Goal: Task Accomplishment & Management: Complete application form

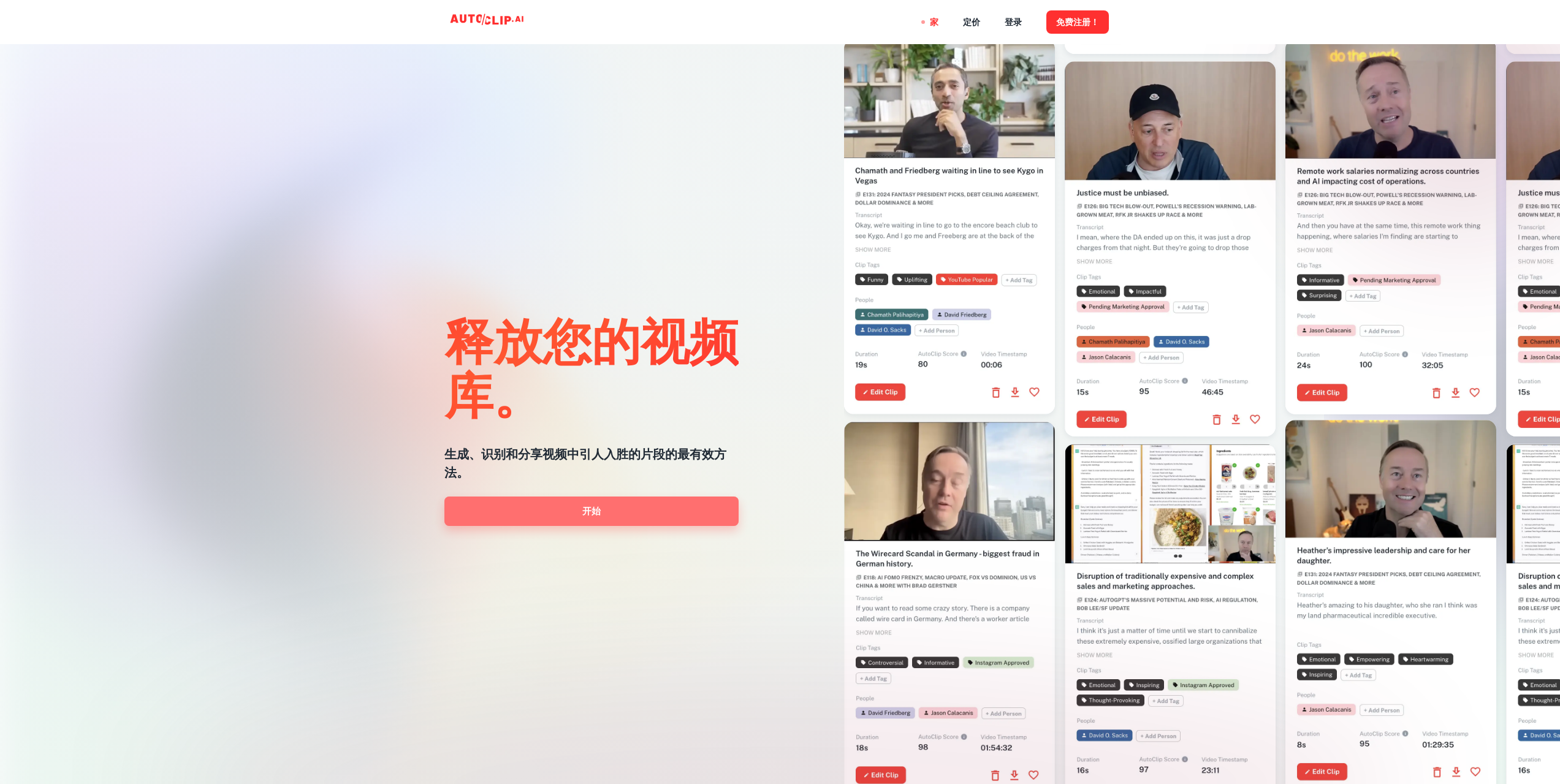
click at [566, 506] on link "开始" at bounding box center [591, 511] width 294 height 29
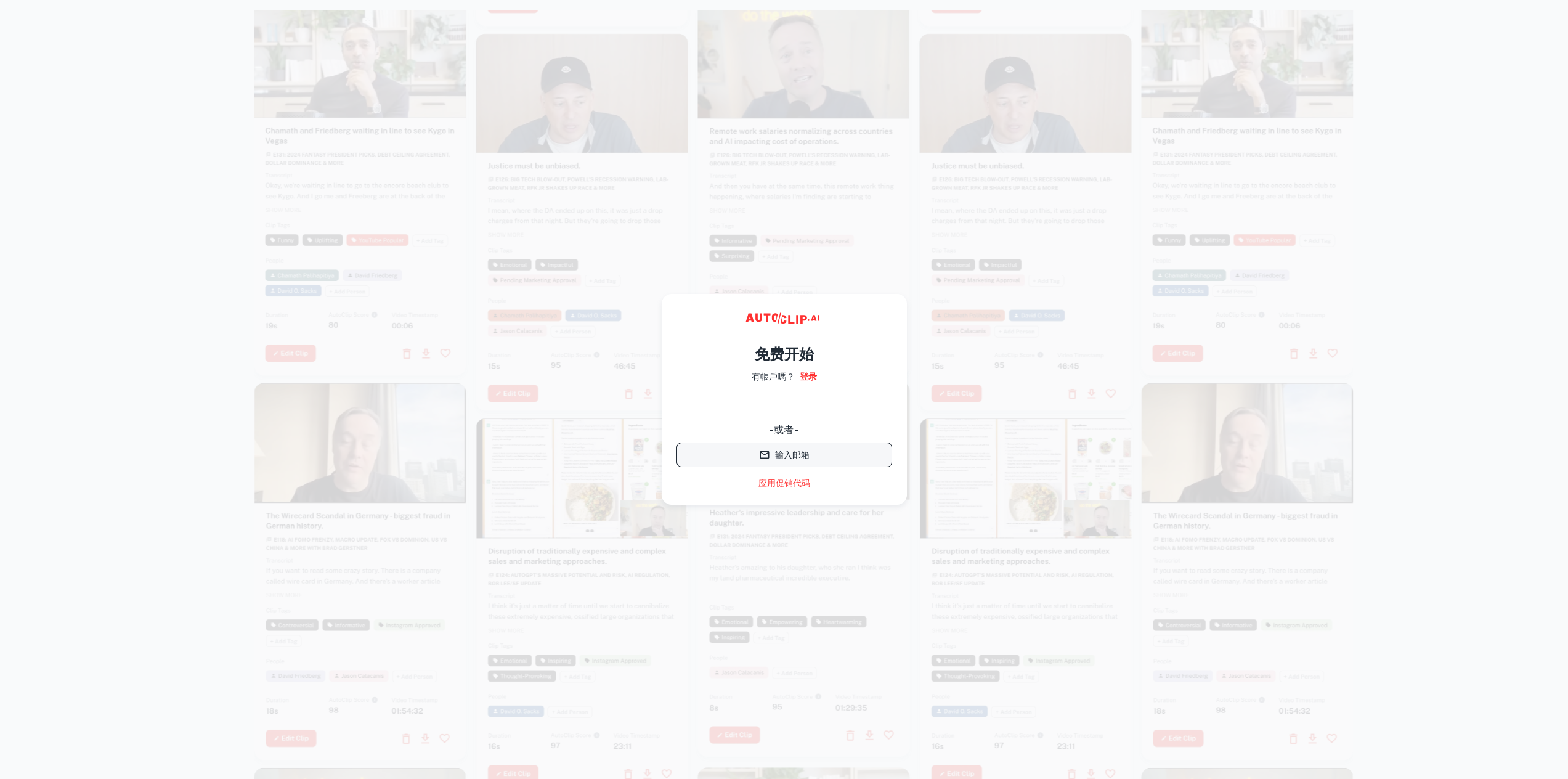
click at [793, 458] on font "输入邮箱" at bounding box center [793, 455] width 35 height 10
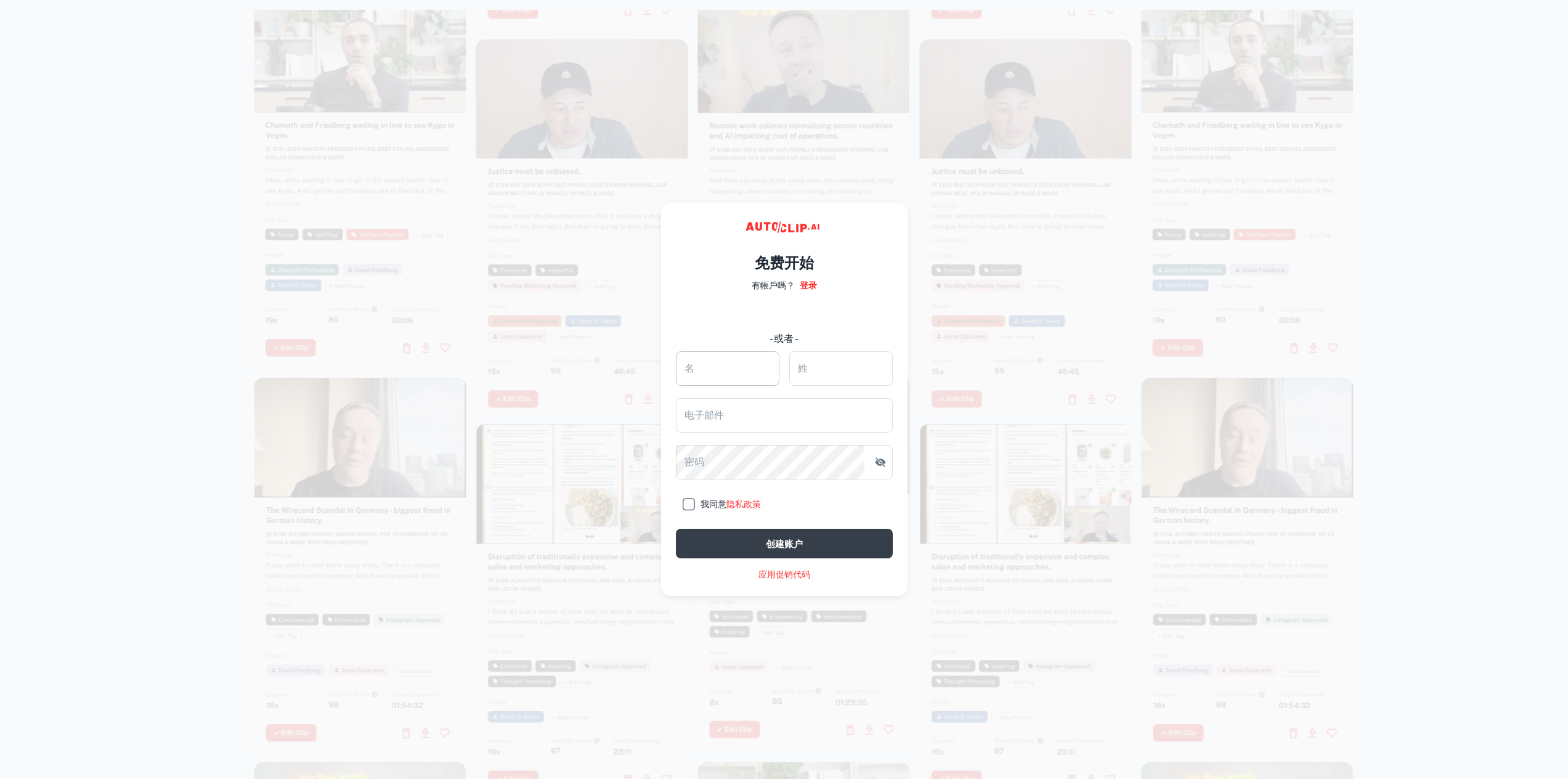
click at [733, 371] on input "名" at bounding box center [727, 368] width 104 height 35
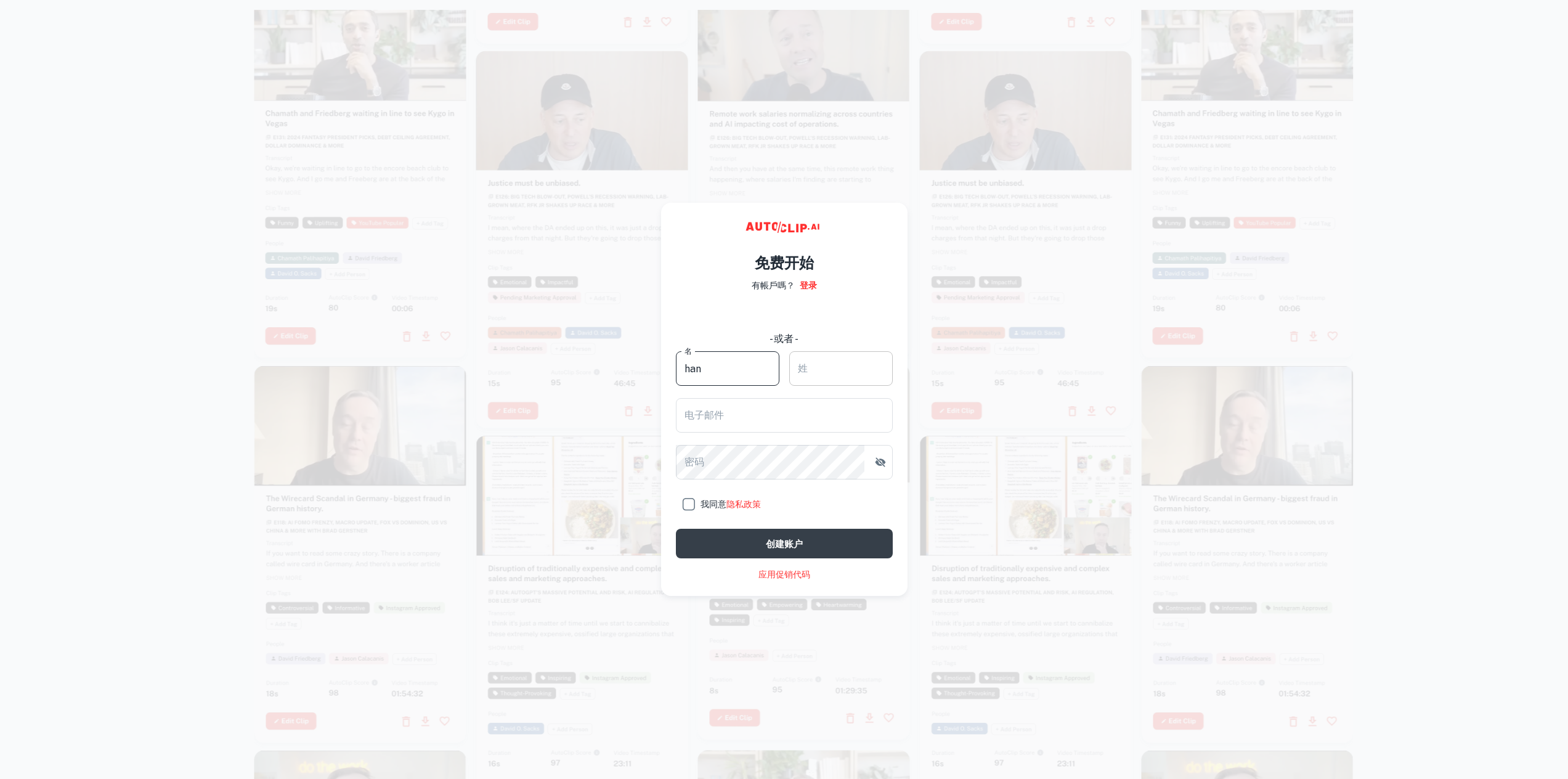
type input "han"
click at [823, 371] on input "姓" at bounding box center [841, 368] width 104 height 35
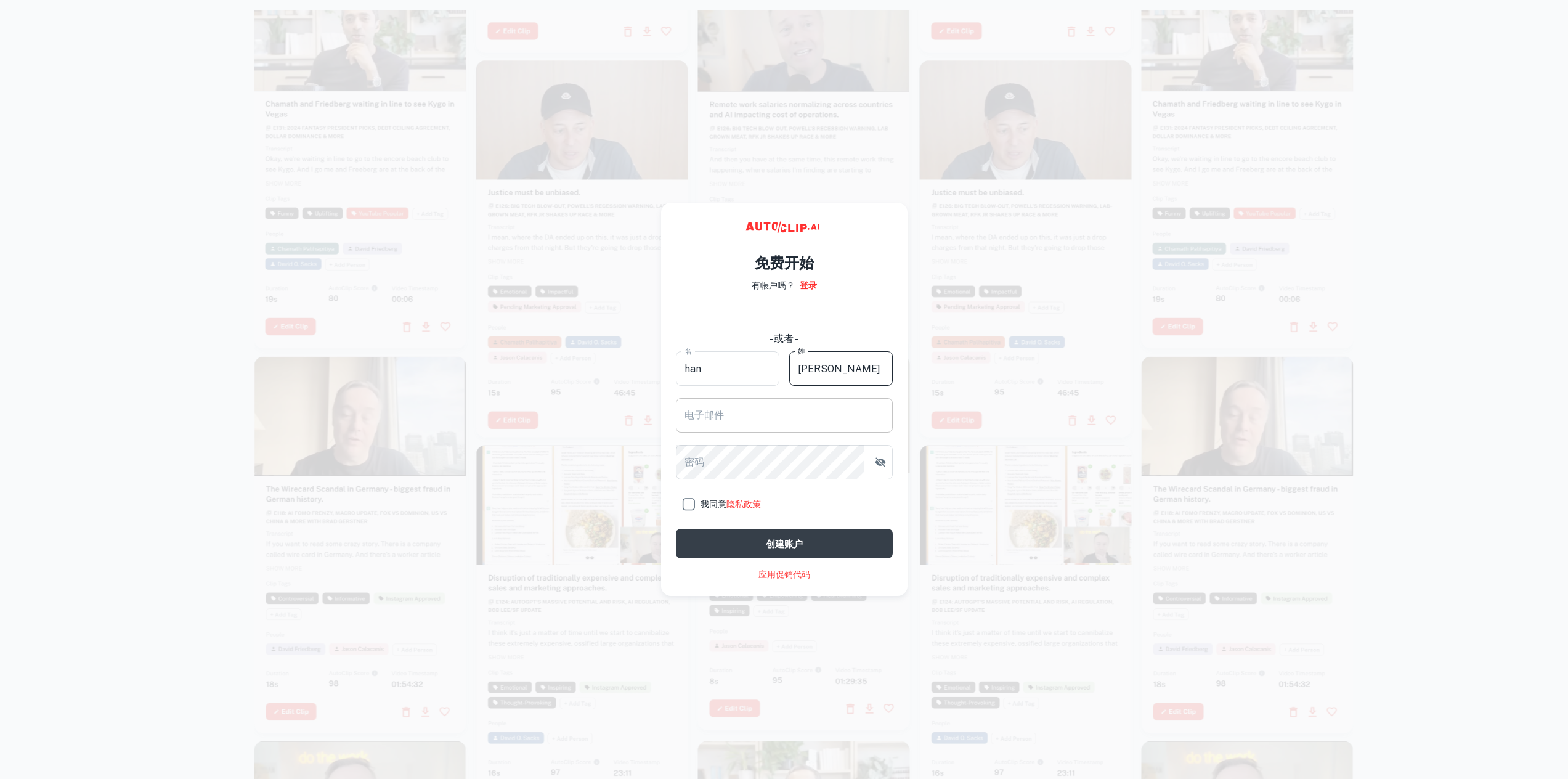
type input "[PERSON_NAME]"
click at [721, 420] on input "电子邮件" at bounding box center [784, 415] width 217 height 35
type input "[EMAIL_ADDRESS][DOMAIN_NAME]"
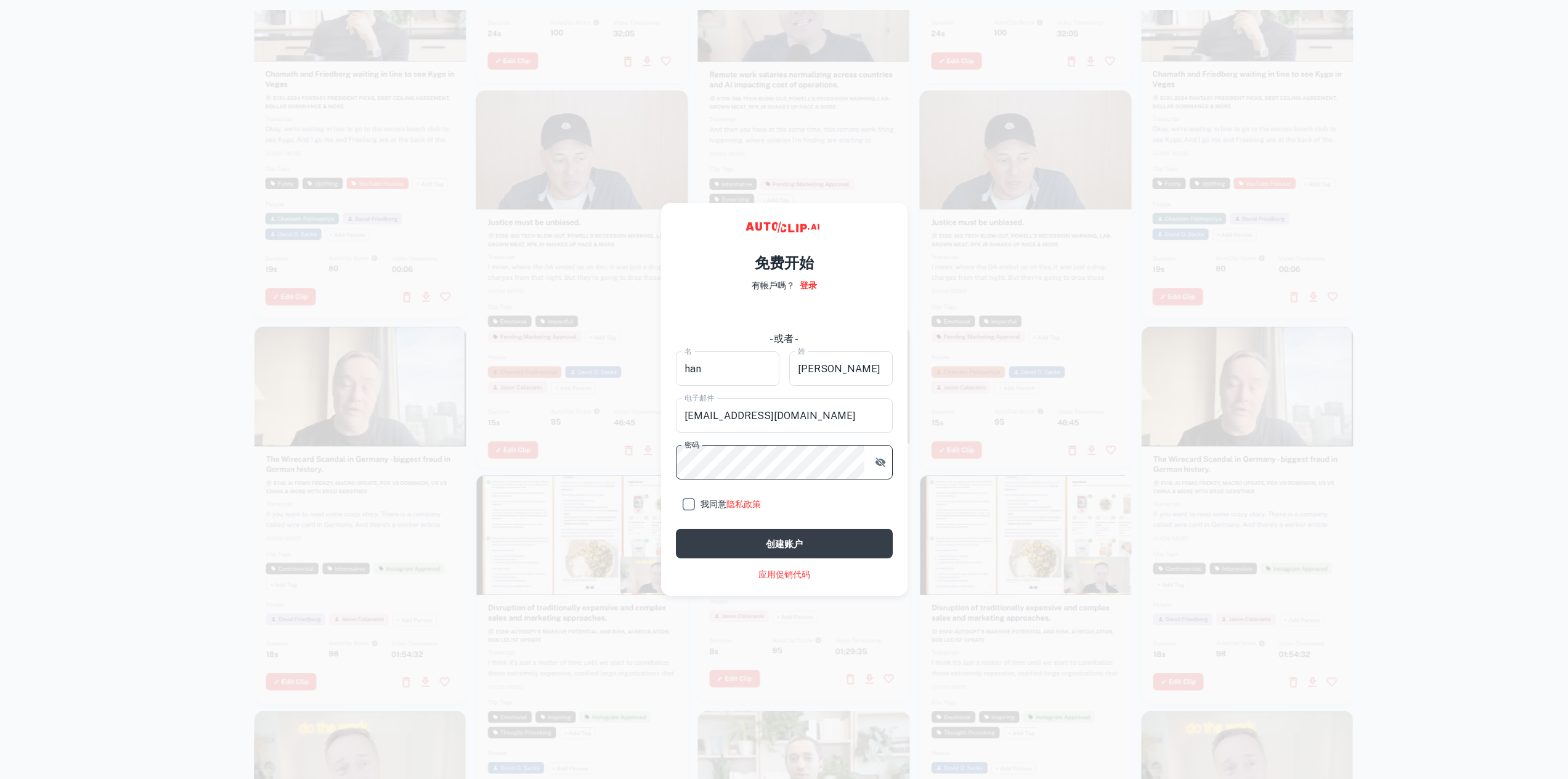
click at [688, 502] on input "我同意 隐私政策" at bounding box center [688, 504] width 25 height 25
checkbox input "true"
click at [769, 543] on font "创建账户" at bounding box center [784, 543] width 37 height 11
